Goal: Task Accomplishment & Management: Manage account settings

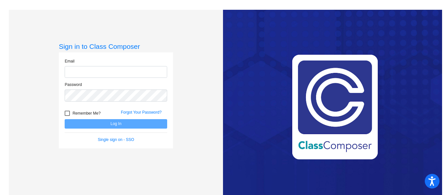
type input "[EMAIL_ADDRESS][PERSON_NAME][DOMAIN_NAME]"
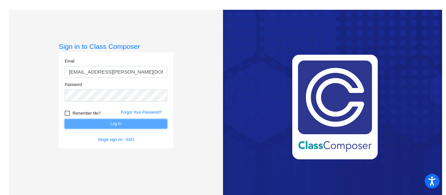
click at [115, 123] on button "Log In" at bounding box center [116, 123] width 102 height 9
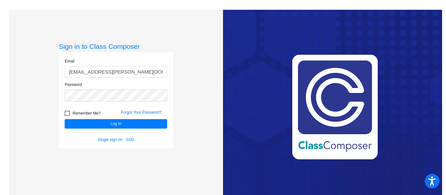
click at [66, 114] on div at bounding box center [67, 113] width 5 height 5
click at [67, 116] on input "Remember Me?" at bounding box center [67, 116] width 0 height 0
checkbox input "true"
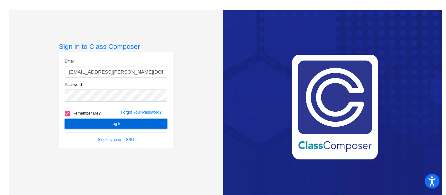
click at [114, 124] on button "Log In" at bounding box center [116, 123] width 102 height 9
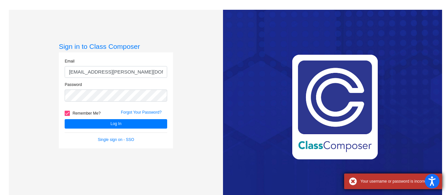
click at [353, 181] on div "Your username or password is incorrect" at bounding box center [393, 182] width 98 height 16
